Goal: Communication & Community: Ask a question

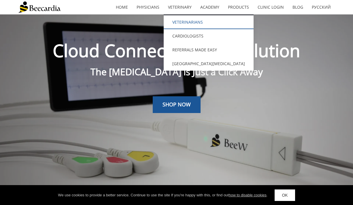
click at [181, 22] on link "Veterinarians" at bounding box center [209, 22] width 90 height 14
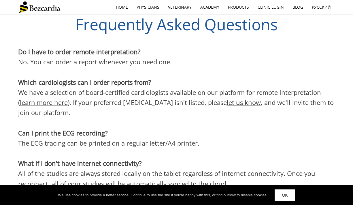
scroll to position [1499, 0]
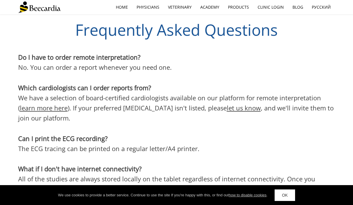
click at [58, 103] on link "learn more here" at bounding box center [44, 107] width 48 height 9
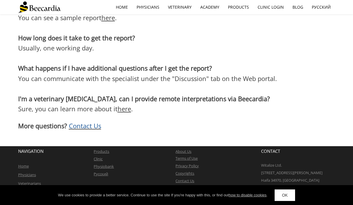
scroll to position [1023, 0]
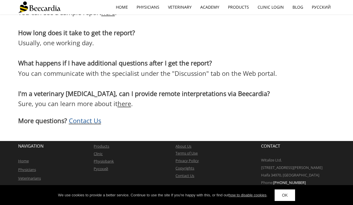
click at [85, 119] on span "Contact Us" at bounding box center [85, 120] width 32 height 9
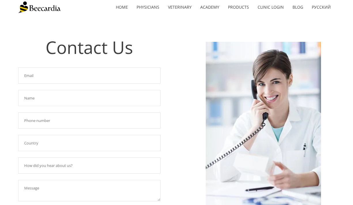
click at [71, 76] on input "text" at bounding box center [89, 75] width 142 height 16
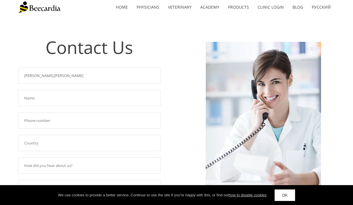
drag, startPoint x: 61, startPoint y: 79, endPoint x: -7, endPoint y: 76, distance: 68.4
click at [0, 76] on html "home Physicians Veterinary Veterinarians Cardiologists Referrals Made Easy Vete…" at bounding box center [176, 168] width 353 height 337
type input "LC.Cheung@cityanimalvet.com"
click at [38, 96] on input "text" at bounding box center [89, 98] width 142 height 16
type input "Louana Cheung"
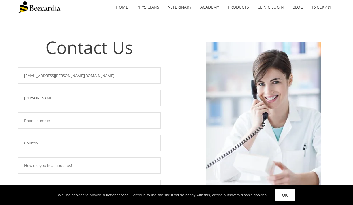
click at [31, 121] on input "text" at bounding box center [89, 120] width 142 height 16
type input "9"
drag, startPoint x: 56, startPoint y: 121, endPoint x: 3, endPoint y: 120, distance: 53.0
click at [3, 120] on div "Contact Us Required field! LC.Cheung@cityanimalvet.com Required field! Louana C…" at bounding box center [176, 143] width 353 height 258
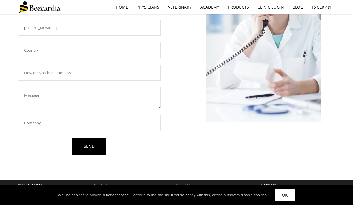
scroll to position [104, 0]
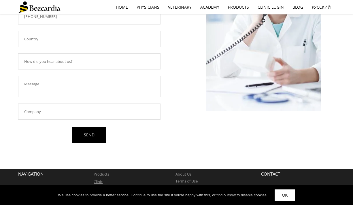
type input "917-622-2856"
click at [23, 111] on input "text" at bounding box center [89, 111] width 142 height 16
type input "City Animal Veterinary Center"
click at [23, 90] on textarea at bounding box center [89, 86] width 142 height 21
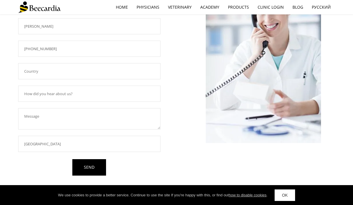
scroll to position [62, 0]
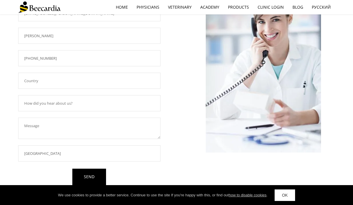
click at [34, 80] on input "text" at bounding box center [89, 81] width 142 height 16
type input "United States"
click at [53, 107] on input "text" at bounding box center [89, 103] width 142 height 16
type input "Cardiologist recommendation"
click at [45, 126] on textarea at bounding box center [89, 128] width 142 height 21
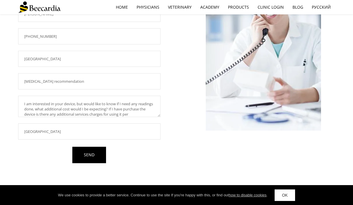
scroll to position [5, 0]
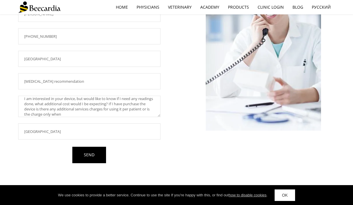
click at [56, 100] on textarea "I am interested in your device, but would like to know if I need any readings d…" at bounding box center [89, 106] width 142 height 21
click at [103, 99] on textarea "I am interested in purchasing the beecardia your device, but would like to know…" at bounding box center [89, 106] width 142 height 21
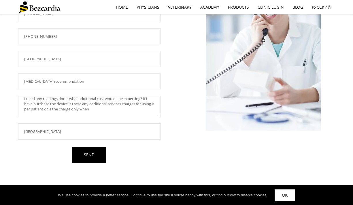
drag, startPoint x: 114, startPoint y: 100, endPoint x: 38, endPoint y: 100, distance: 76.6
click at [38, 100] on textarea "I am interested in purchasing the beecardia device. but would like to know if I…" at bounding box center [89, 106] width 142 height 21
drag, startPoint x: 139, startPoint y: 99, endPoint x: 45, endPoint y: 104, distance: 94.1
click at [45, 104] on textarea "I am interested in purchasing the beecardia device. Are there any readings done…" at bounding box center [89, 106] width 142 height 21
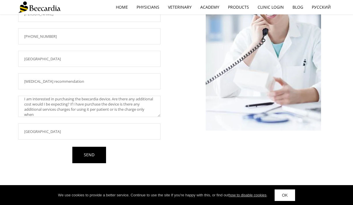
click at [52, 105] on textarea "I am interested in purchasing the beecardia device. Are there any additional co…" at bounding box center [89, 106] width 142 height 21
drag, startPoint x: 122, startPoint y: 105, endPoint x: 113, endPoint y: 105, distance: 8.6
click at [113, 105] on textarea "I am interested in purchasing the beecardia device. Are there any additional co…" at bounding box center [89, 106] width 142 height 21
drag, startPoint x: 43, startPoint y: 110, endPoint x: 21, endPoint y: 110, distance: 21.6
click at [21, 110] on textarea "I am interested in purchasing the beecardia device. Are there any additional co…" at bounding box center [89, 106] width 142 height 21
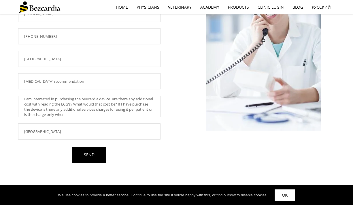
scroll to position [10, 0]
drag, startPoint x: 45, startPoint y: 115, endPoint x: 95, endPoint y: 110, distance: 50.9
click at [95, 110] on textarea "I am interested in purchasing the beecardia device. Are there any additional co…" at bounding box center [89, 106] width 142 height 21
drag, startPoint x: 44, startPoint y: 111, endPoint x: 96, endPoint y: 107, distance: 52.3
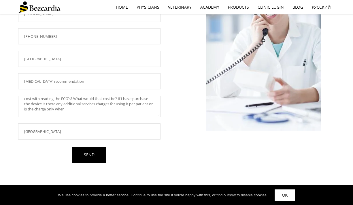
click at [96, 107] on textarea "I am interested in purchasing the beecardia device. Are there any additional co…" at bounding box center [89, 106] width 142 height 21
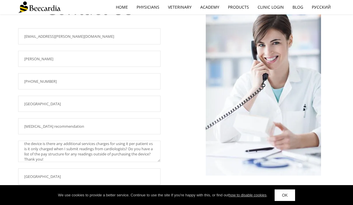
scroll to position [132, 0]
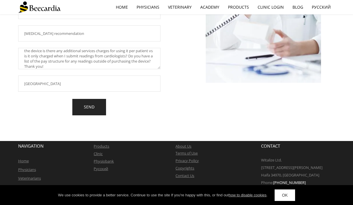
type textarea "I am interested in purchasing the beecardia device. Are there any additional co…"
click at [92, 110] on link "SEND" at bounding box center [89, 107] width 34 height 16
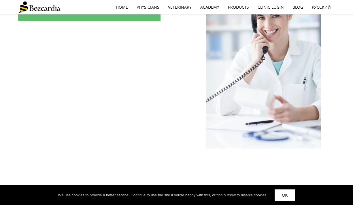
scroll to position [0, 0]
